Goal: Task Accomplishment & Management: Use online tool/utility

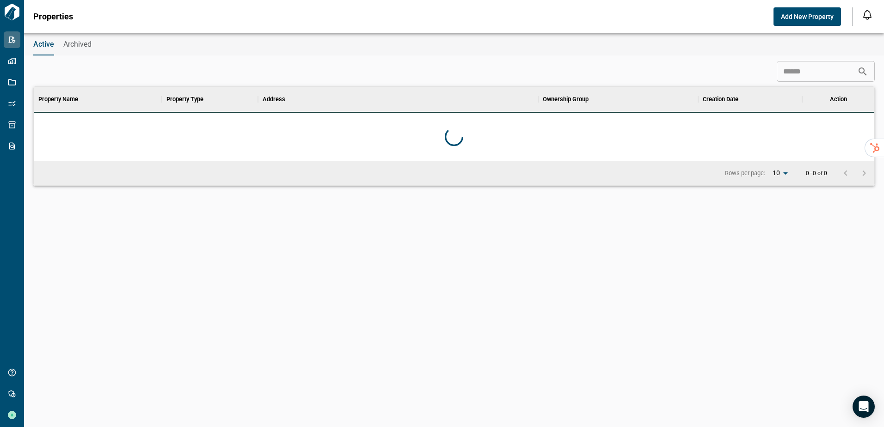
scroll to position [67, 836]
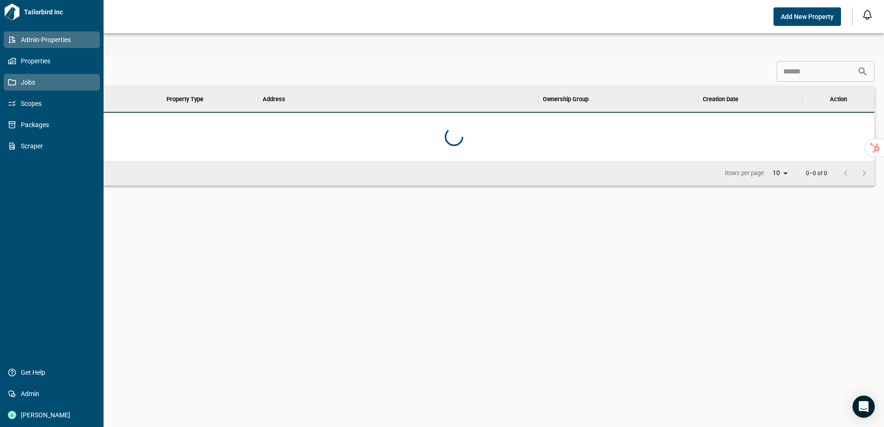
click at [22, 82] on span "Jobs" at bounding box center [53, 82] width 75 height 9
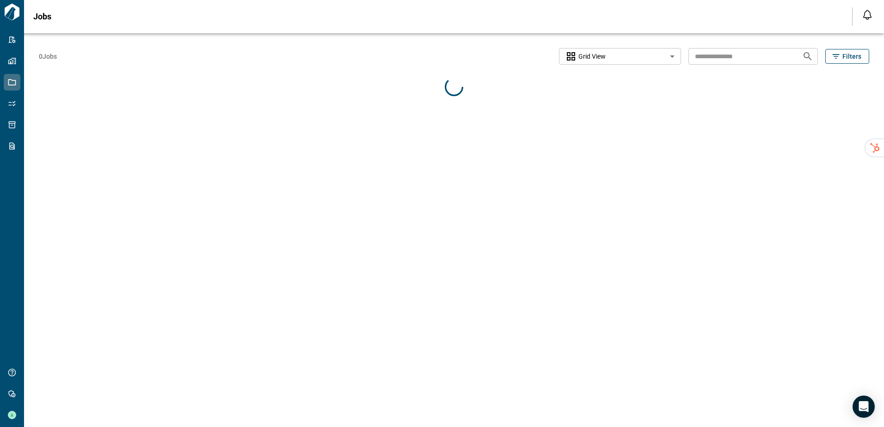
click at [645, 58] on body "Tailorbird Inc Admin-Properties Properties Jobs Scopes Packages Scraper Get Hel…" at bounding box center [442, 213] width 884 height 427
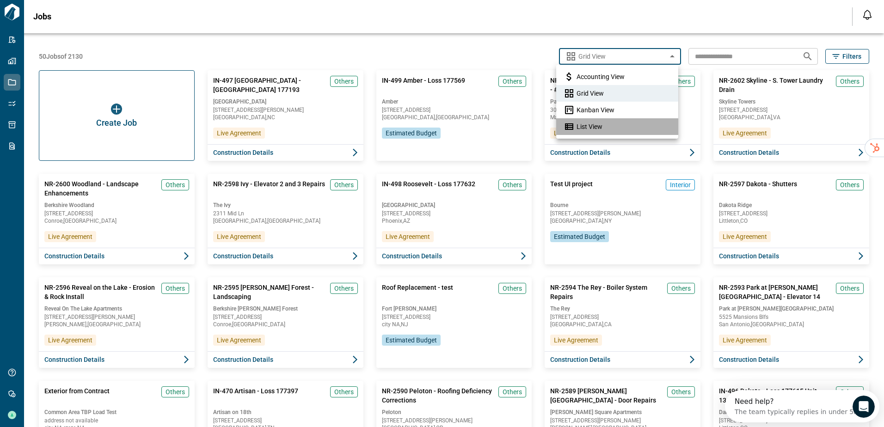
click at [577, 123] on span "List View" at bounding box center [589, 126] width 26 height 9
type input "*********"
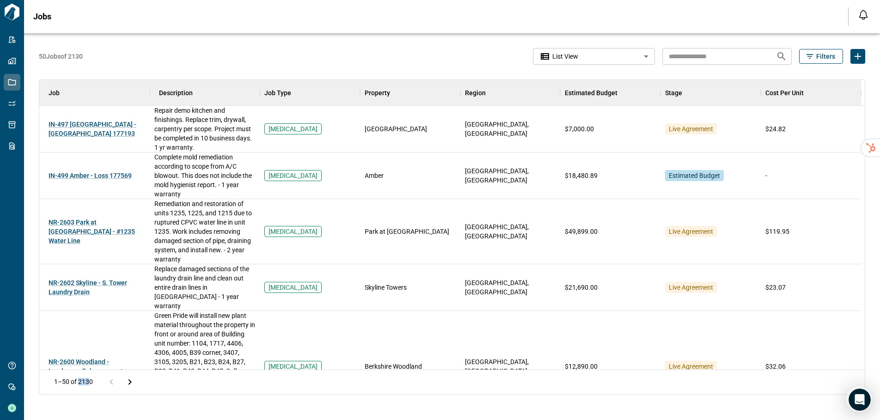
drag, startPoint x: 88, startPoint y: 387, endPoint x: 78, endPoint y: 389, distance: 10.3
click at [78, 385] on p "1–50 of 2130" at bounding box center [73, 382] width 39 height 6
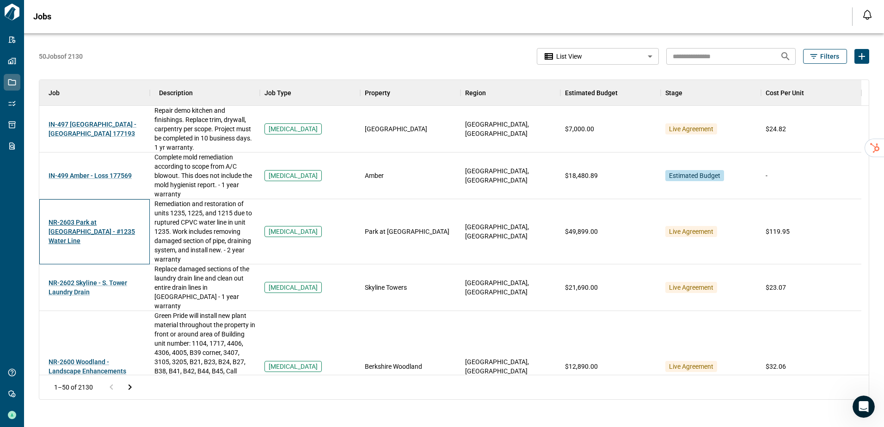
click at [67, 230] on span "NR-2603 Park at [GEOGRAPHIC_DATA] - #1235 Water Line" at bounding box center [92, 232] width 86 height 26
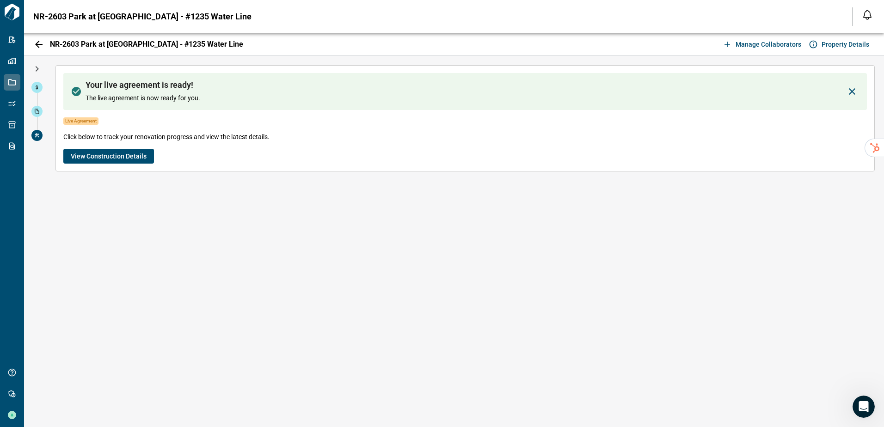
click at [106, 145] on div "Your live agreement is ready! The live agreement is now ready for you. Live Agr…" at bounding box center [464, 118] width 819 height 106
click at [109, 155] on span "View Construction Details" at bounding box center [109, 156] width 76 height 9
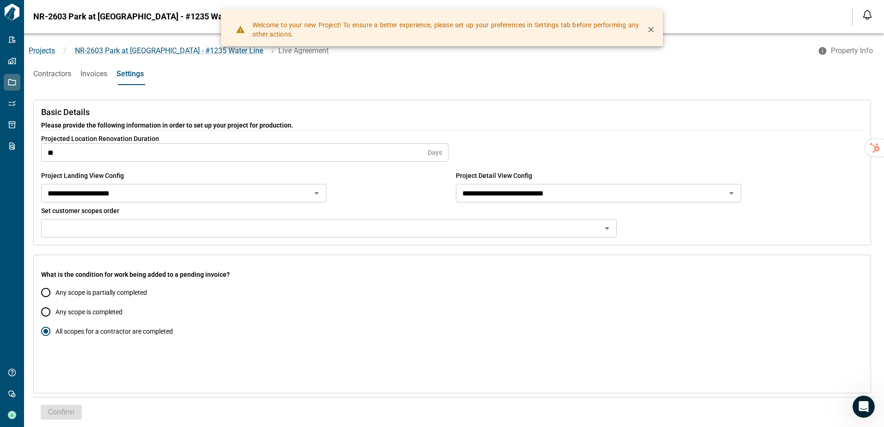
click at [62, 82] on button "Contractors" at bounding box center [52, 74] width 38 height 22
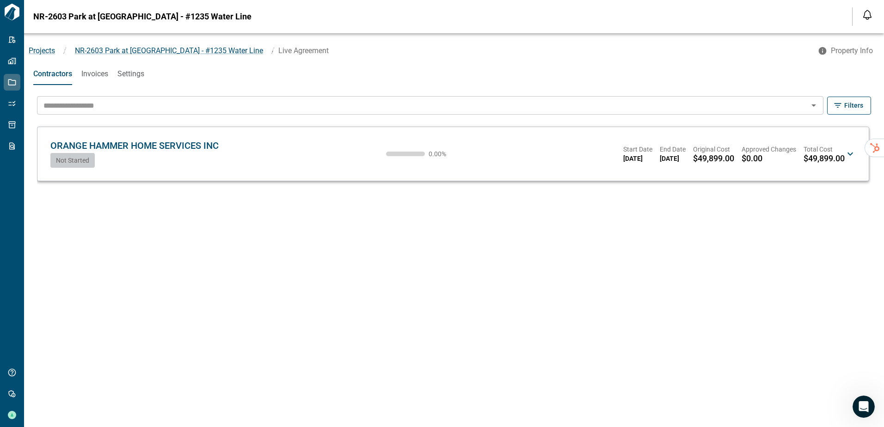
click at [847, 158] on icon at bounding box center [849, 153] width 11 height 11
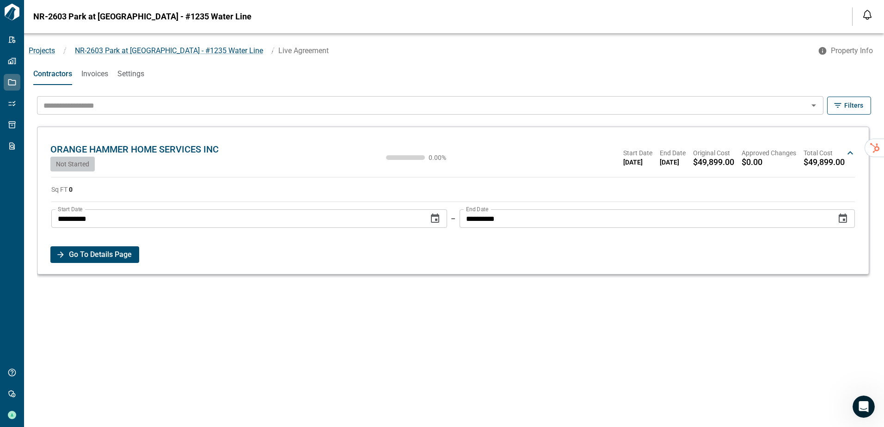
click at [102, 252] on span "Go To Details Page" at bounding box center [100, 254] width 63 height 17
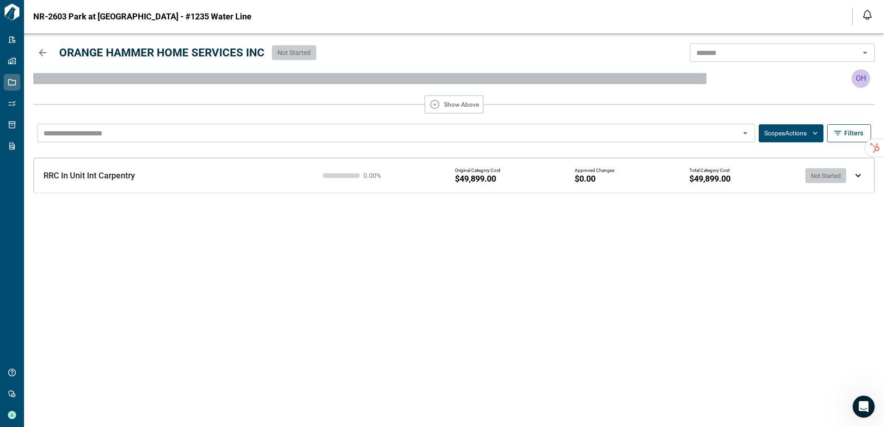
click at [856, 171] on div "RRC In Unit Int Carpentry RRC In Unit Int Carpentry 0.00 % Original Category Co…" at bounding box center [454, 175] width 840 height 35
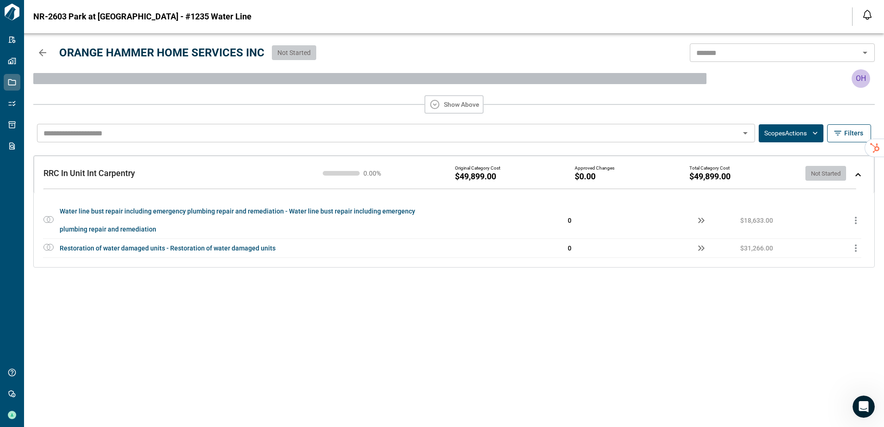
click at [792, 138] on button "Scopes Actions" at bounding box center [790, 133] width 65 height 18
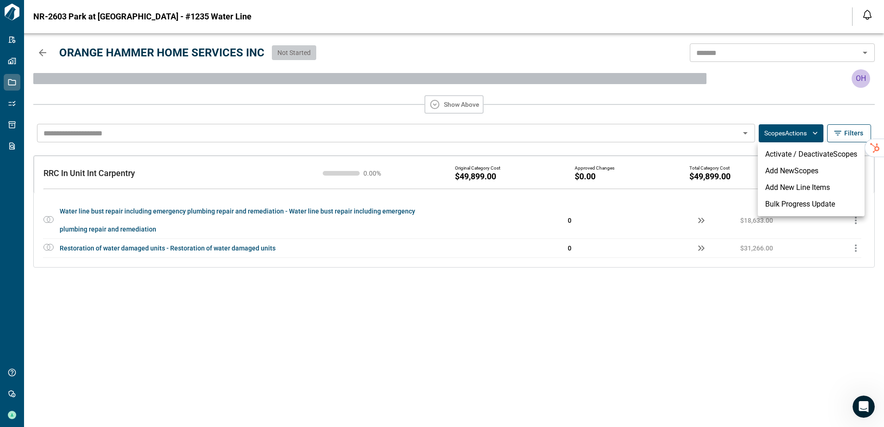
click at [779, 165] on li "Add New Scopes" at bounding box center [810, 171] width 107 height 17
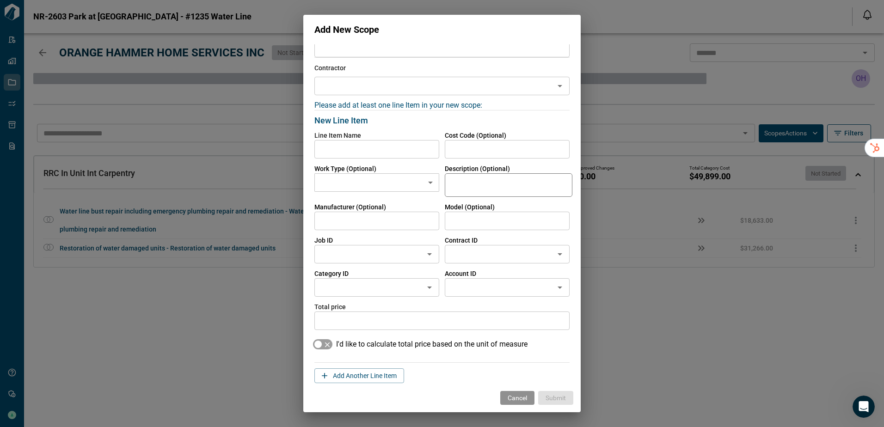
scroll to position [44, 0]
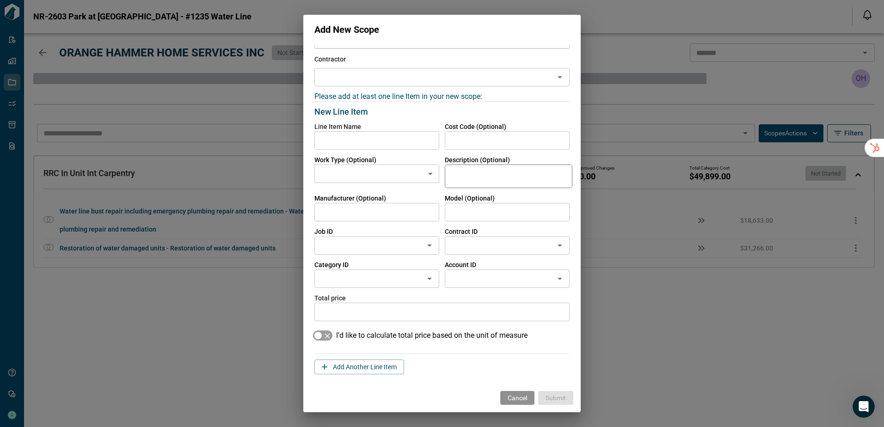
click at [525, 406] on div "Cancel Submit" at bounding box center [441, 398] width 277 height 29
click at [525, 403] on button "Cancel" at bounding box center [517, 398] width 34 height 14
